Goal: Find specific page/section: Find specific page/section

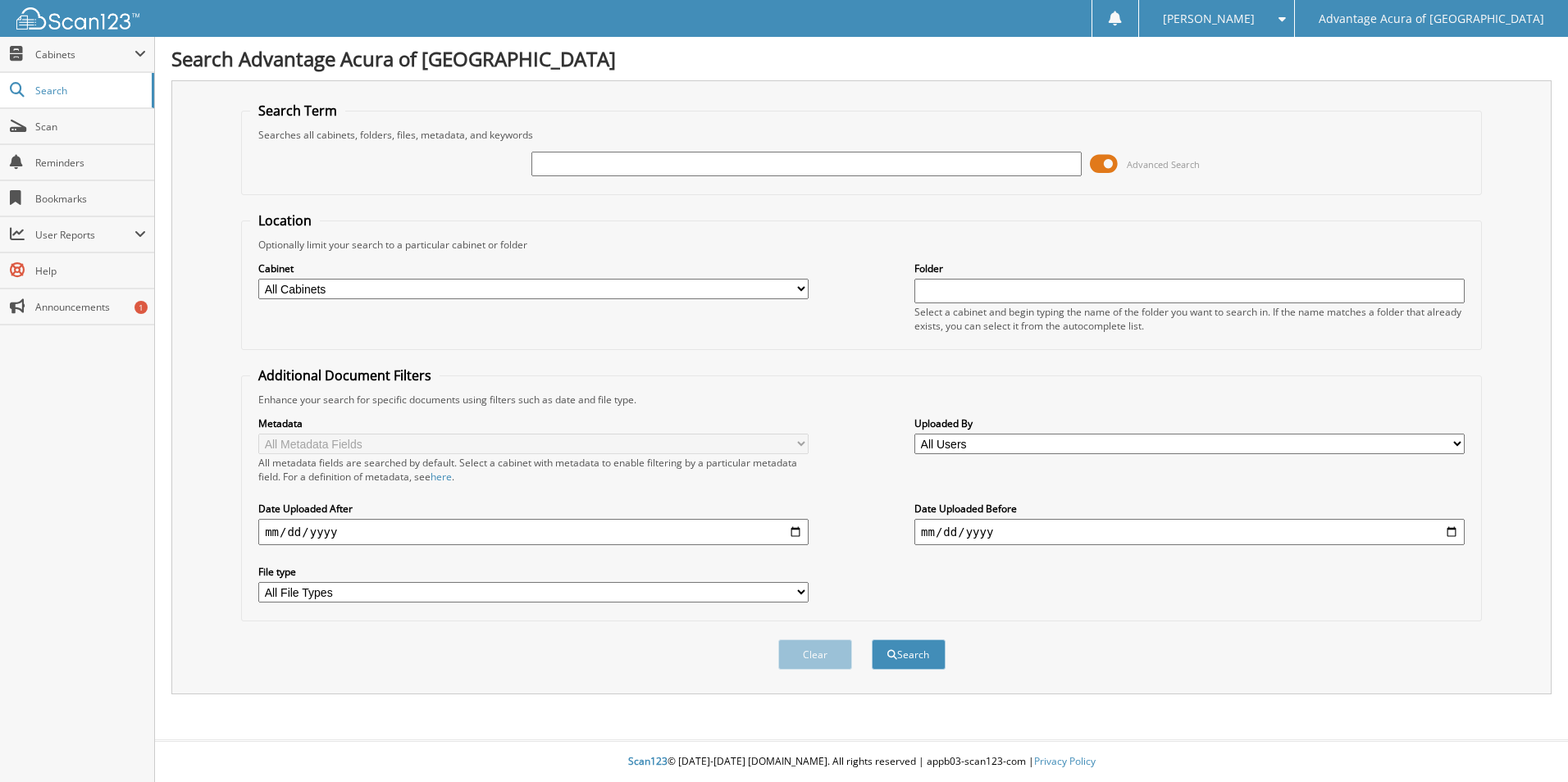
click at [585, 158] on input "text" at bounding box center [806, 164] width 550 height 24
type input "78731"
click at [872, 639] on button "Search" at bounding box center [908, 654] width 74 height 30
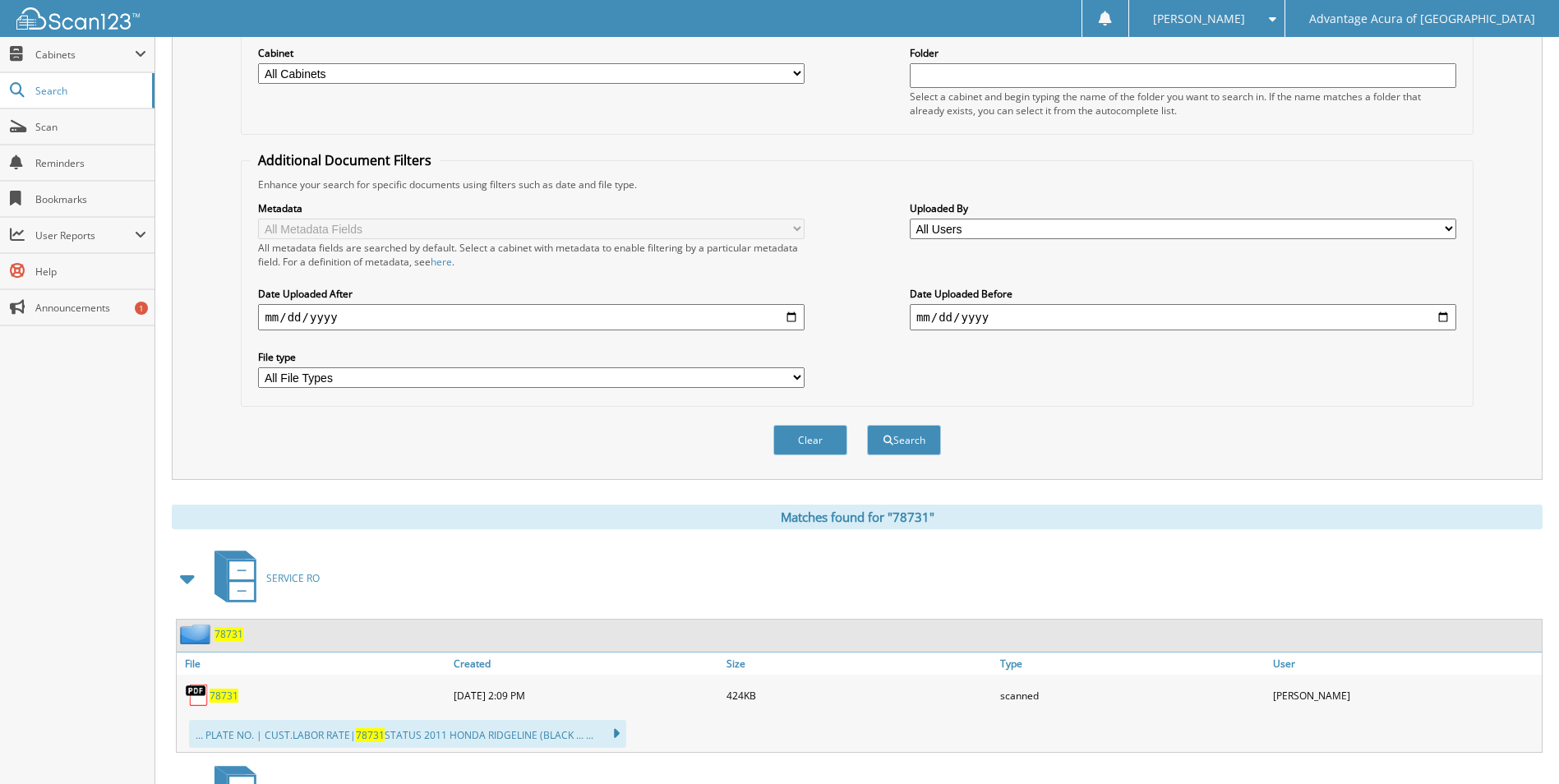
scroll to position [574, 0]
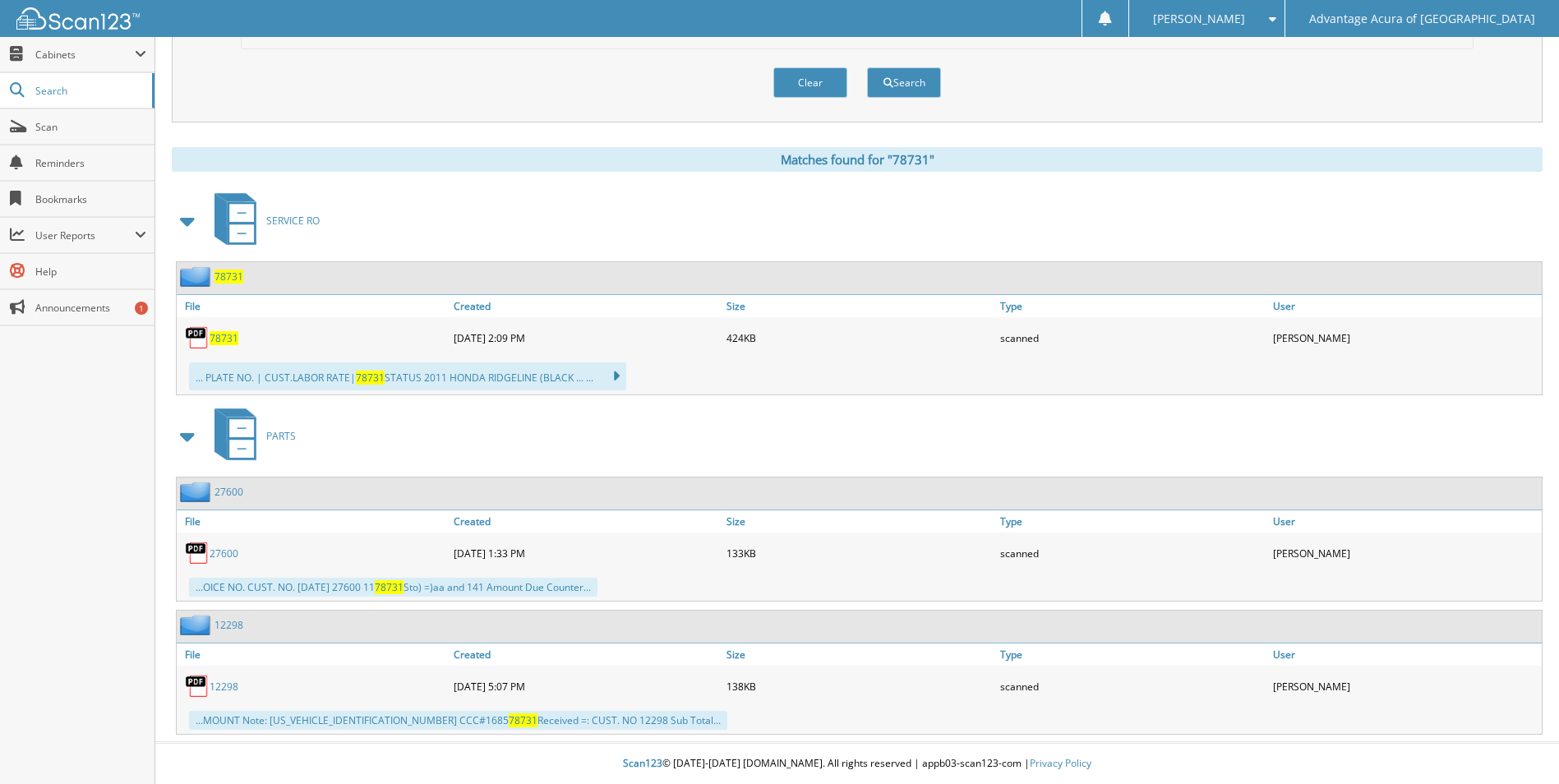
click at [225, 337] on span "78731" at bounding box center [224, 338] width 29 height 14
click at [226, 339] on span "78731" at bounding box center [224, 338] width 29 height 14
click at [226, 340] on span "78731" at bounding box center [224, 338] width 29 height 14
click at [942, 231] on div "SERVICE RO" at bounding box center [856, 220] width 1371 height 65
